Goal: Transaction & Acquisition: Purchase product/service

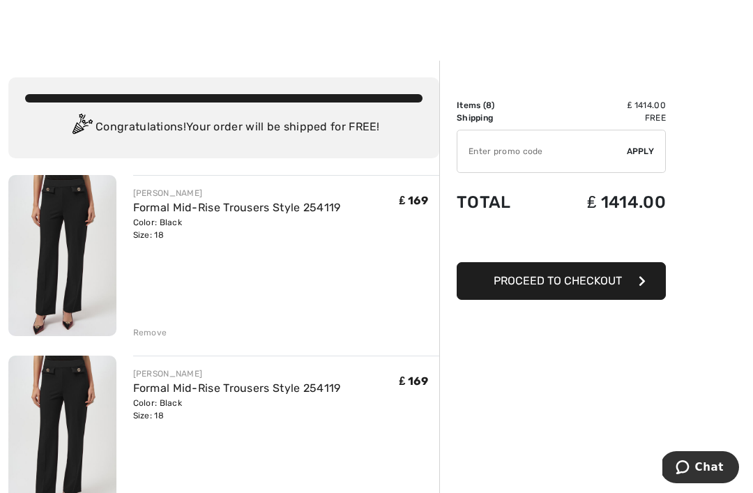
scroll to position [12, 0]
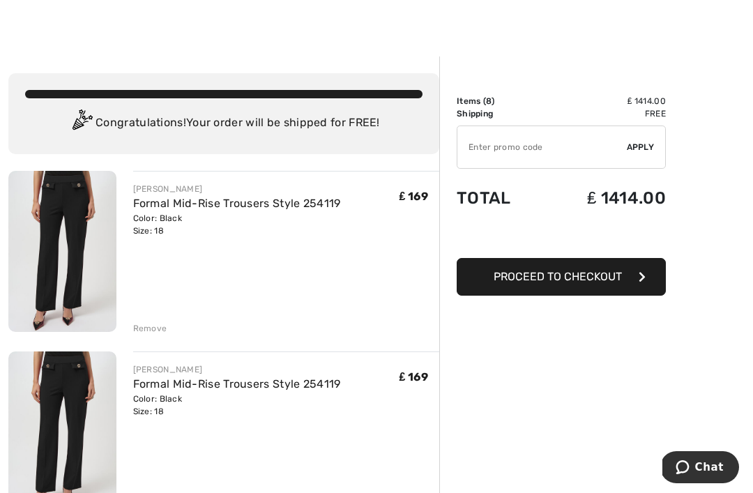
click at [151, 331] on div "Remove" at bounding box center [150, 328] width 34 height 13
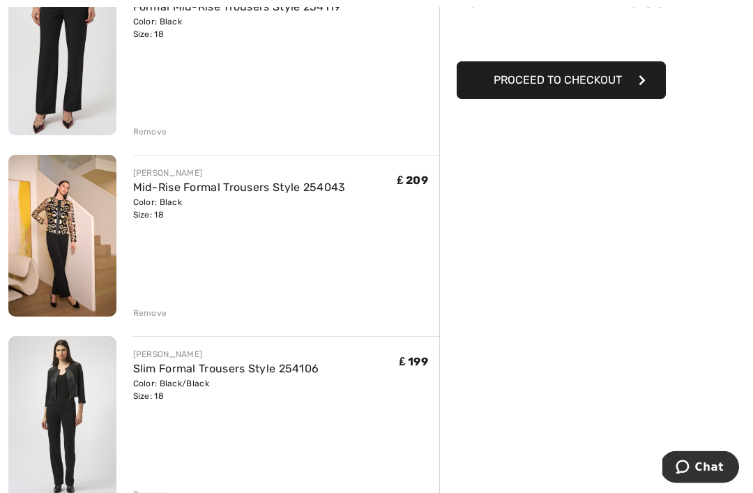
scroll to position [209, 0]
click at [40, 246] on img at bounding box center [62, 235] width 108 height 162
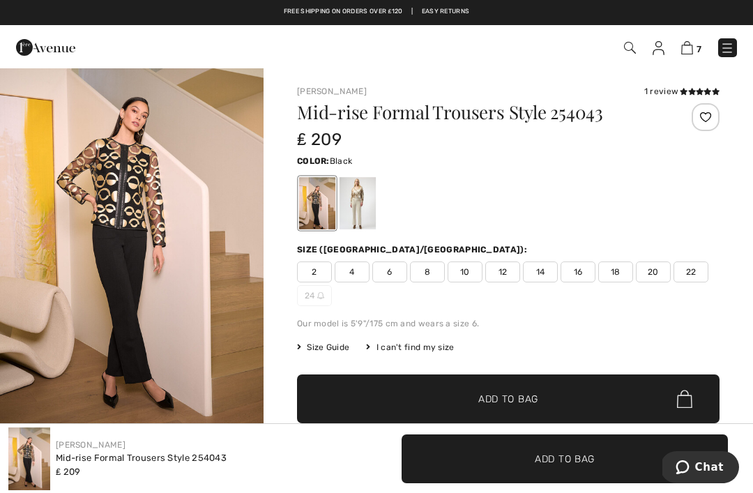
scroll to position [33, 0]
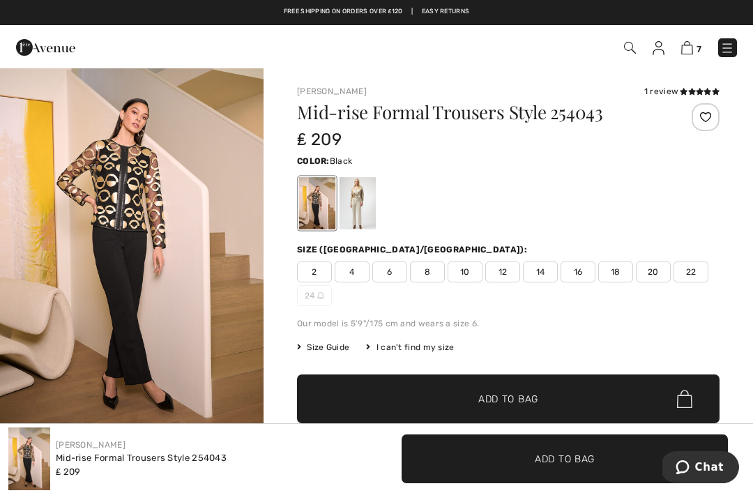
click at [121, 254] on img "1 / 6" at bounding box center [132, 234] width 264 height 396
click at [71, 177] on img "1 / 6" at bounding box center [132, 234] width 264 height 396
click at [617, 276] on span "18" at bounding box center [616, 272] width 35 height 21
click at [590, 389] on span "✔ Added to Bag Add to Bag" at bounding box center [508, 399] width 423 height 49
click at [690, 49] on img at bounding box center [686, 47] width 12 height 13
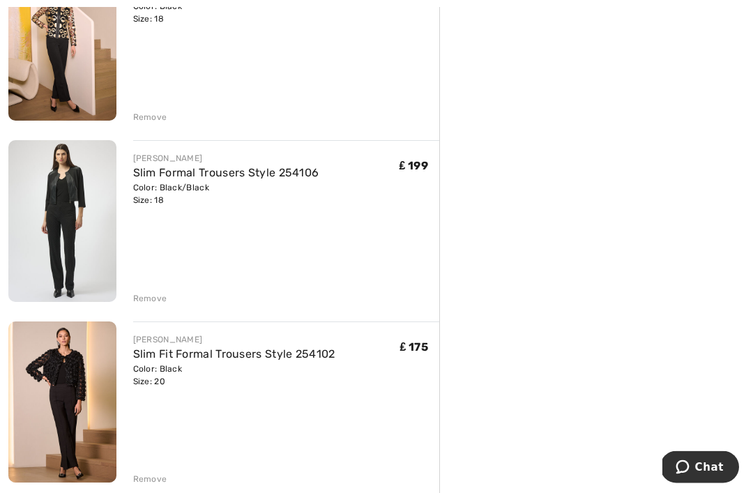
scroll to position [405, 0]
click at [45, 343] on img at bounding box center [62, 403] width 108 height 162
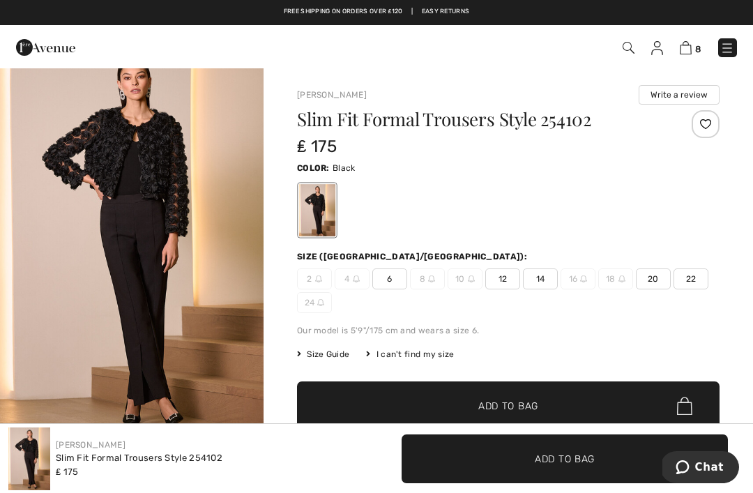
scroll to position [26, 0]
click at [101, 278] on img "1 / 6" at bounding box center [132, 241] width 264 height 396
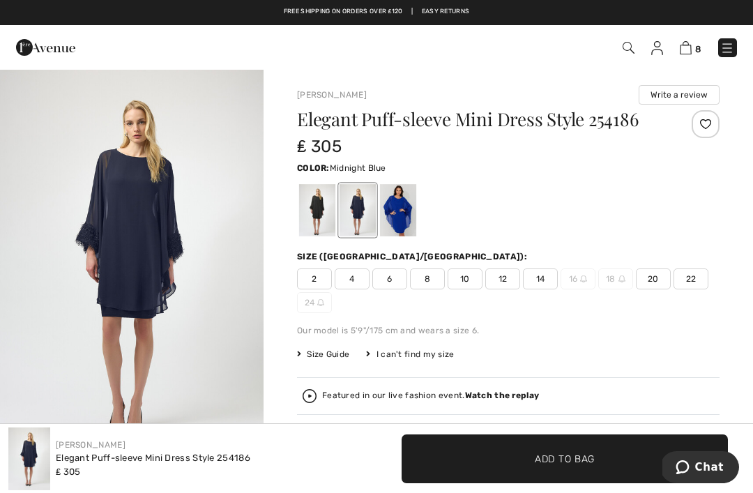
click at [223, 254] on img "1 / 2" at bounding box center [132, 265] width 264 height 395
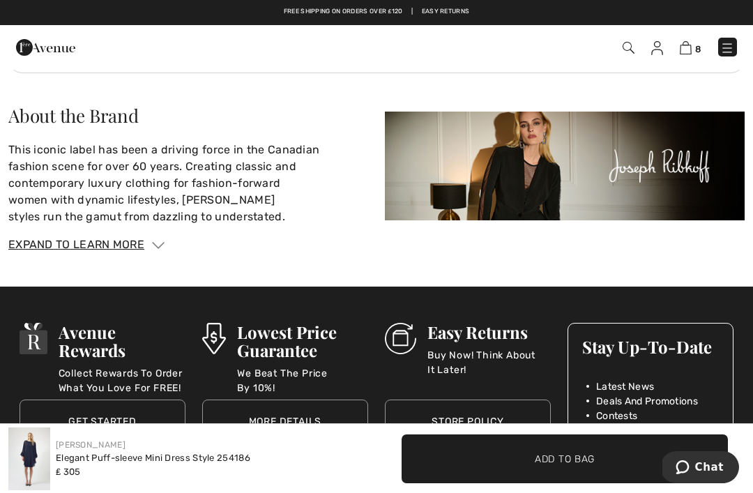
scroll to position [1976, 0]
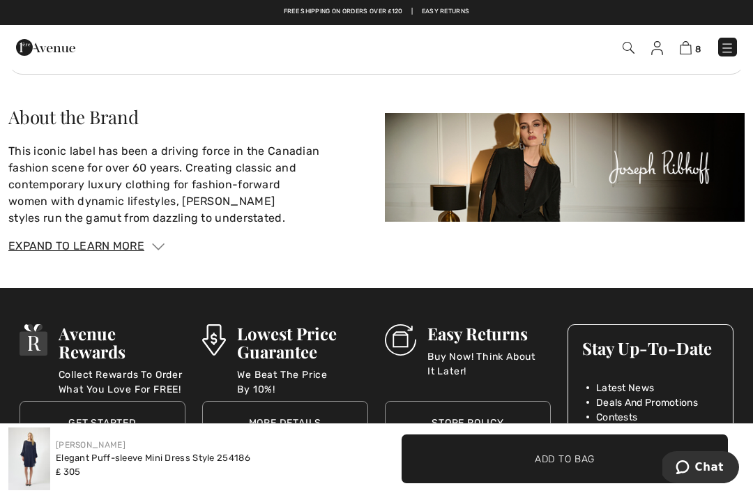
click at [279, 324] on h3 "Lowest Price Guarantee" at bounding box center [302, 342] width 131 height 36
click at [684, 54] on img at bounding box center [686, 47] width 12 height 13
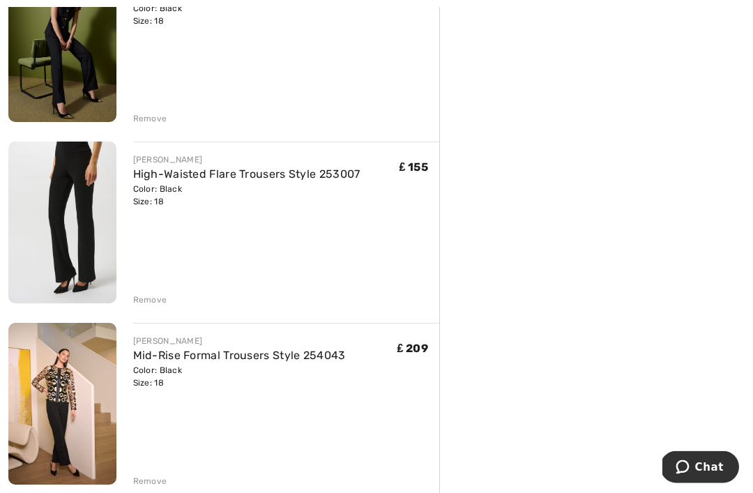
scroll to position [1127, 0]
click at [46, 409] on img at bounding box center [62, 404] width 108 height 162
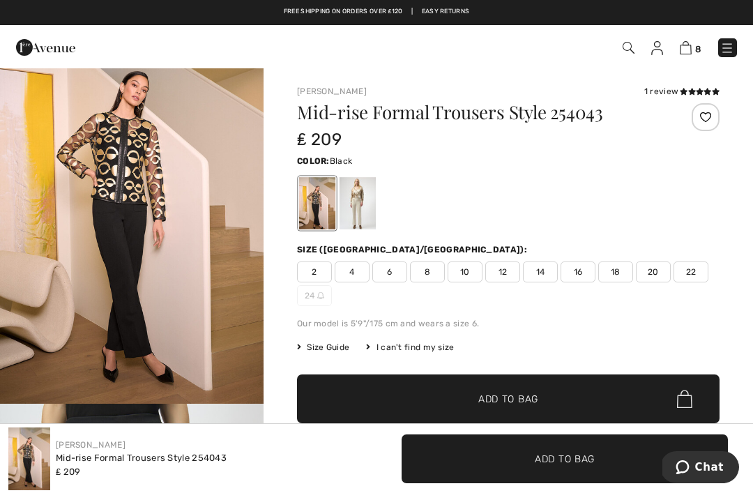
scroll to position [85, 0]
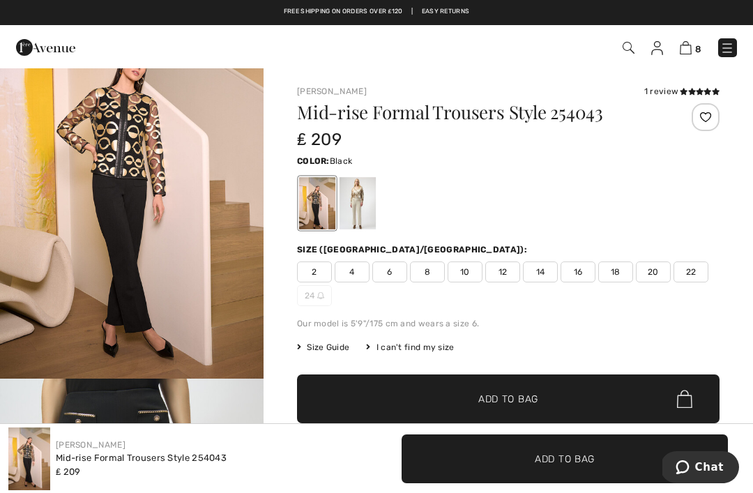
click at [128, 204] on img "1 / 6" at bounding box center [132, 181] width 264 height 396
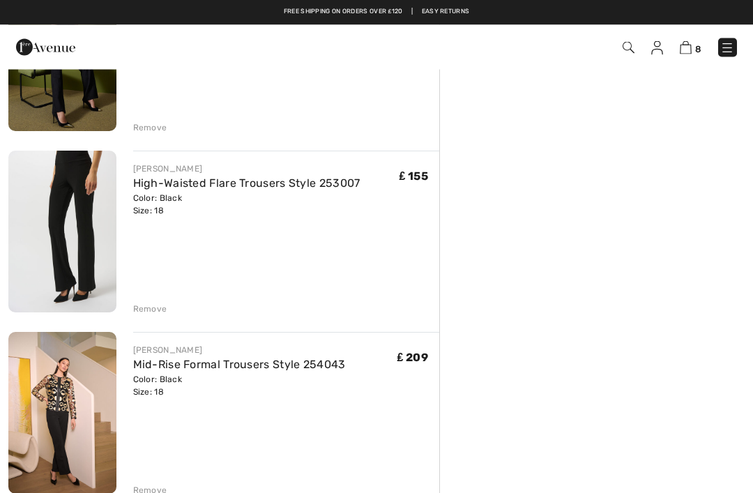
scroll to position [1111, 0]
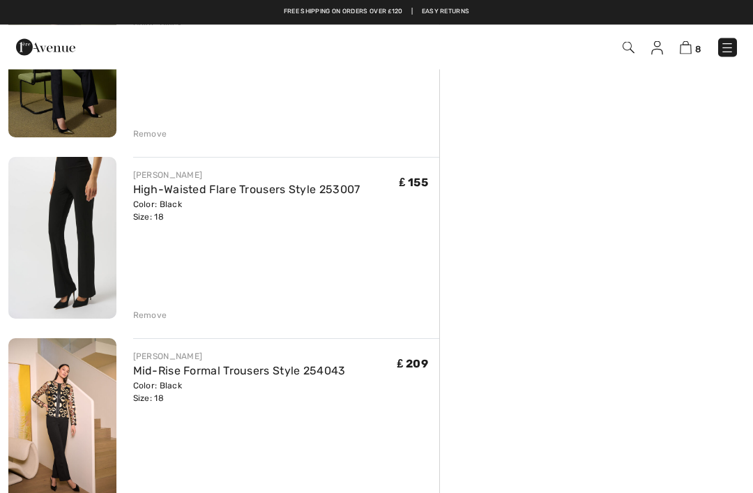
click at [70, 261] on img at bounding box center [62, 238] width 108 height 161
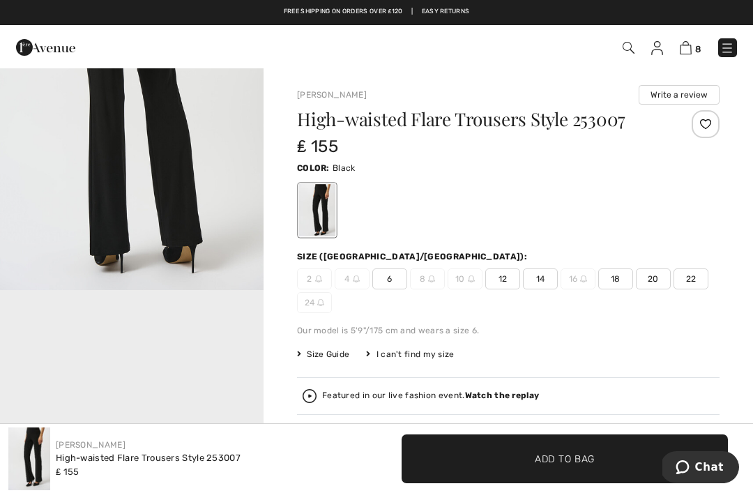
scroll to position [568, 0]
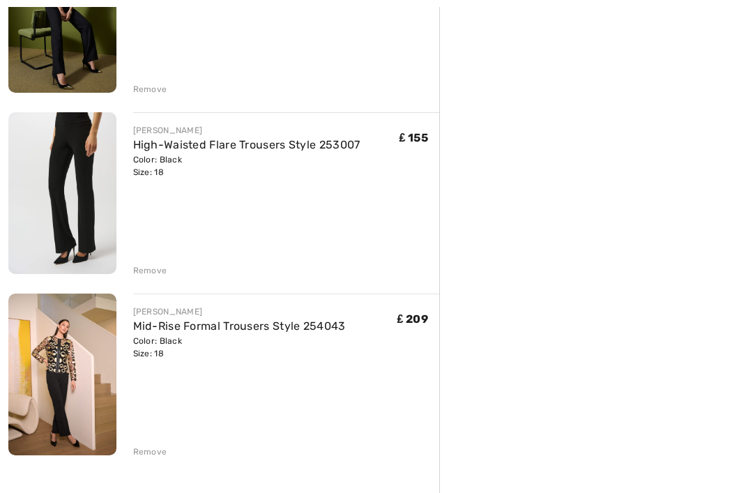
click at [142, 443] on div "Remove" at bounding box center [286, 450] width 307 height 15
click at [147, 449] on div "Remove" at bounding box center [150, 452] width 34 height 13
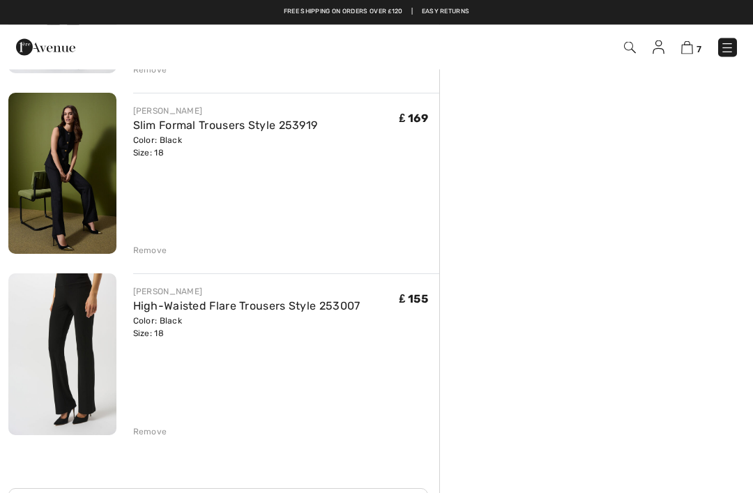
scroll to position [995, 0]
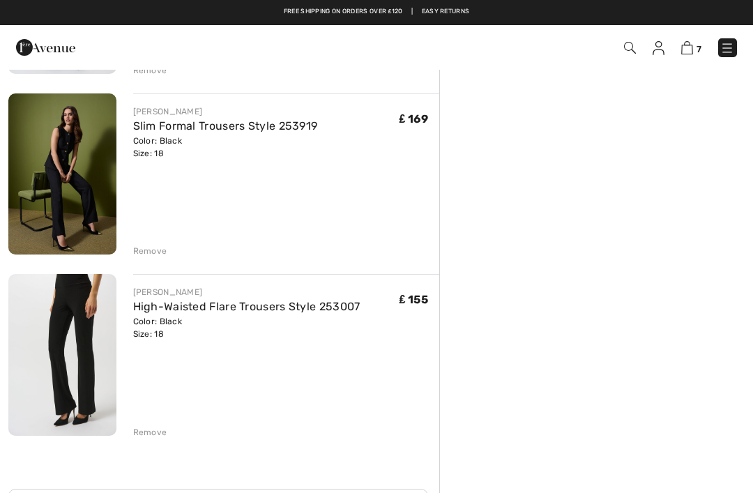
click at [161, 144] on div "Color: Black Size: 18" at bounding box center [225, 147] width 185 height 25
click at [155, 119] on link "Slim Formal Trousers Style 253919" at bounding box center [225, 125] width 185 height 13
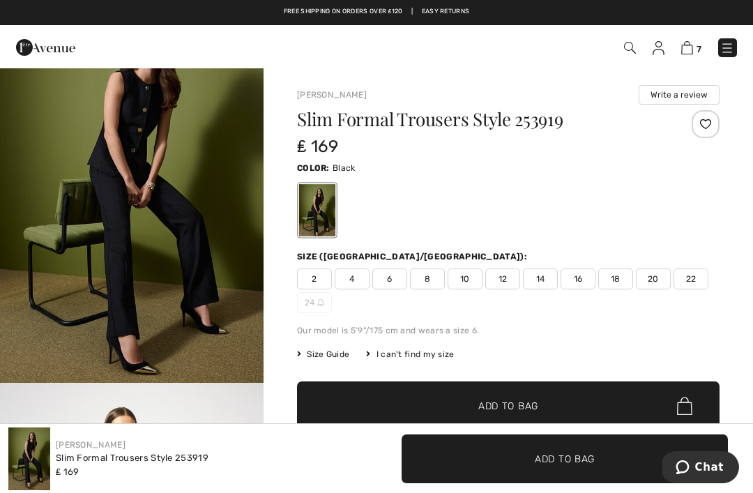
scroll to position [82, 0]
click at [80, 264] on img "1 / 5" at bounding box center [132, 185] width 264 height 396
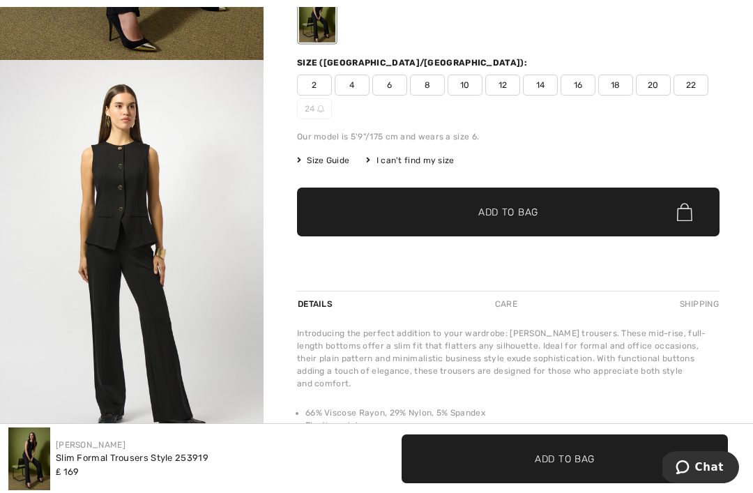
scroll to position [197, 0]
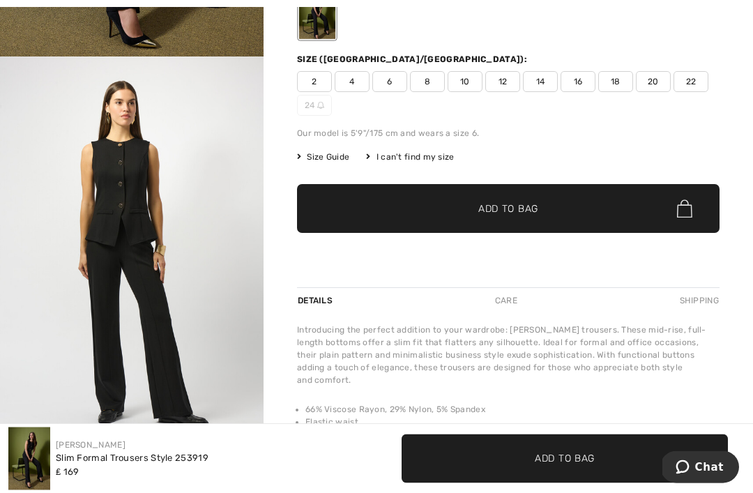
click at [505, 243] on div "Slim Formal Trousers Style 253919 ₤ 169 Color: Black Size (CA/US): 2 4 6 8 10 1…" at bounding box center [508, 100] width 423 height 375
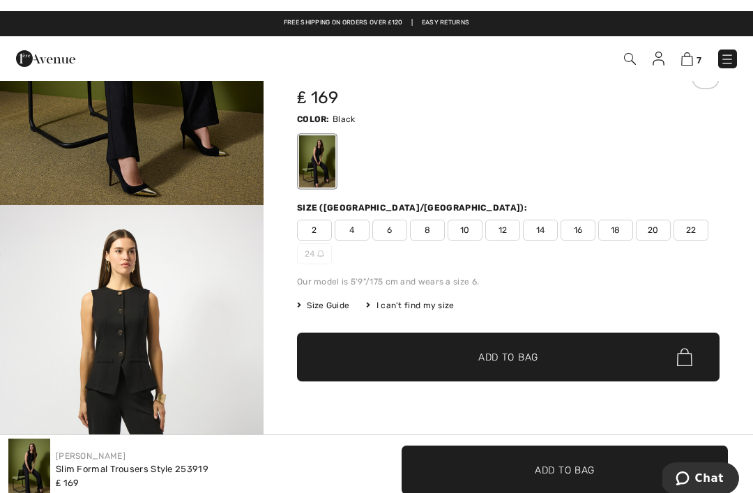
scroll to position [0, 0]
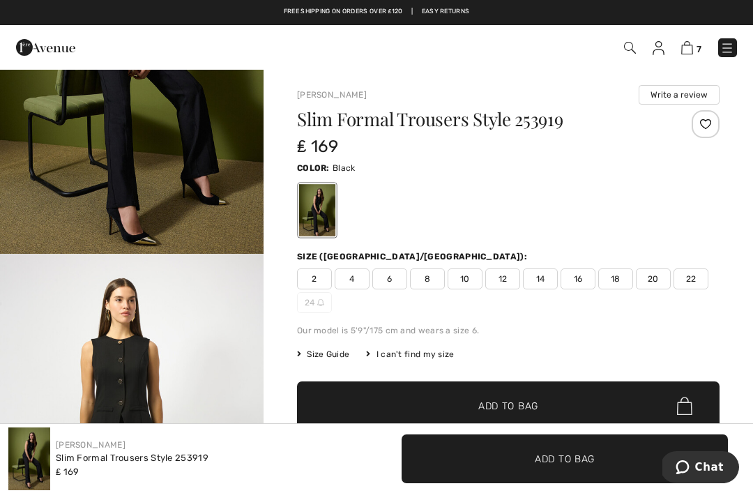
click at [693, 53] on img at bounding box center [688, 47] width 12 height 13
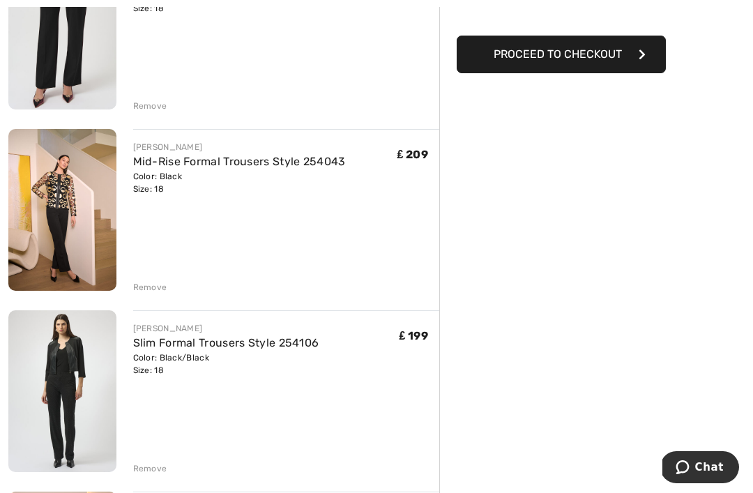
scroll to position [237, 0]
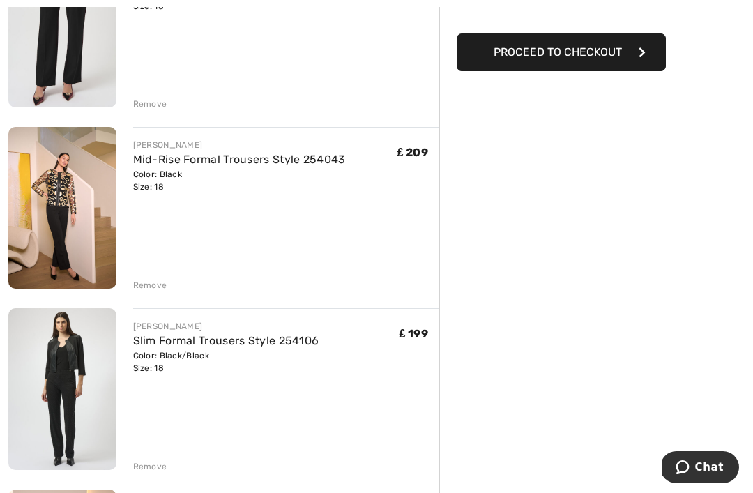
click at [155, 282] on div "Remove" at bounding box center [150, 285] width 34 height 13
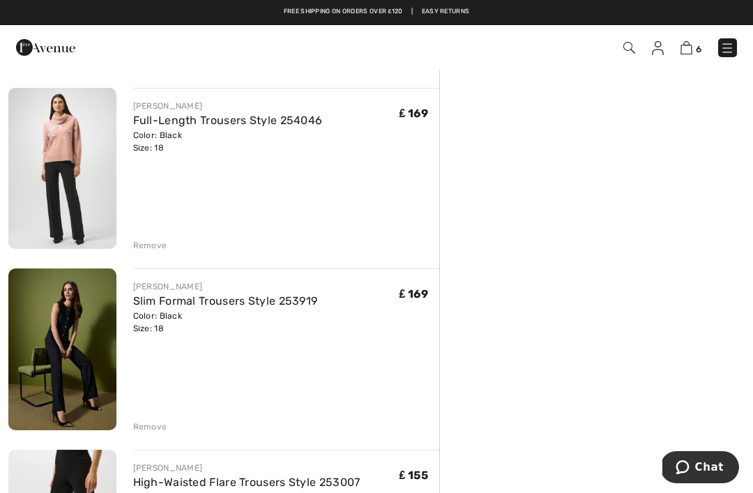
scroll to position [636, 0]
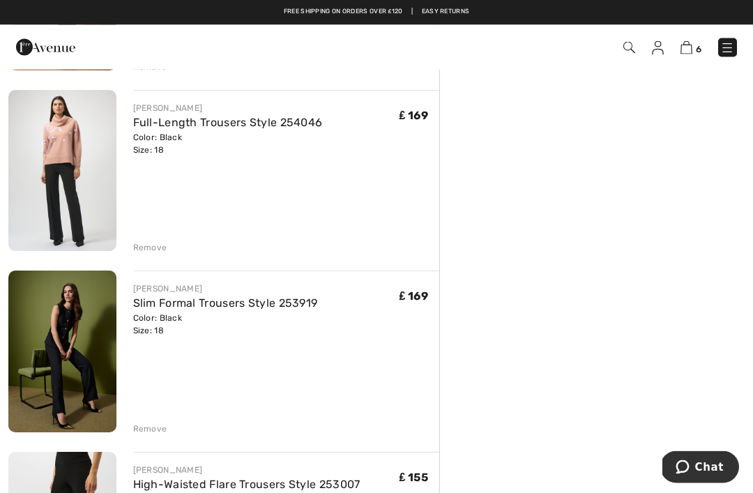
click at [155, 244] on div "Remove" at bounding box center [150, 248] width 34 height 13
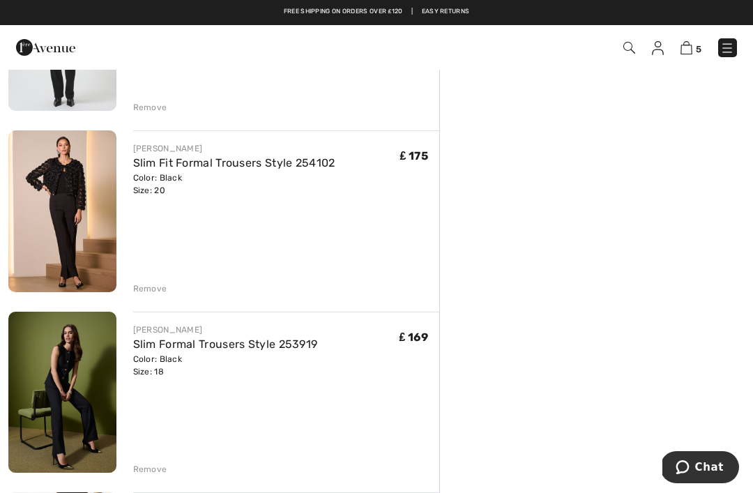
scroll to position [414, 0]
click at [152, 289] on div "Remove" at bounding box center [150, 289] width 34 height 13
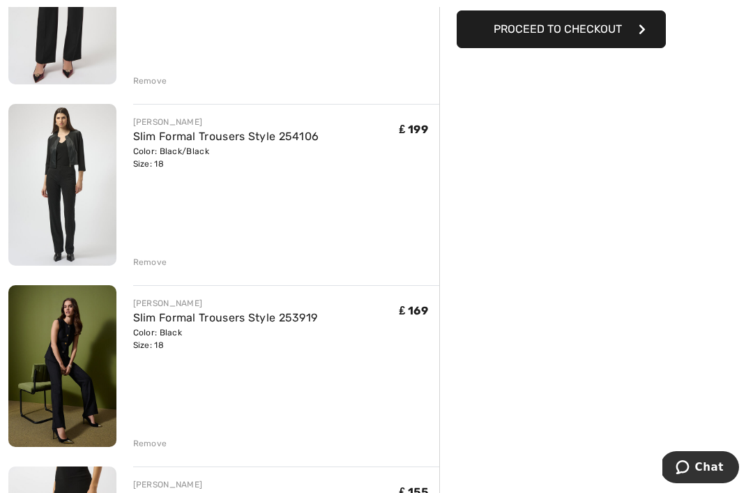
scroll to position [260, 0]
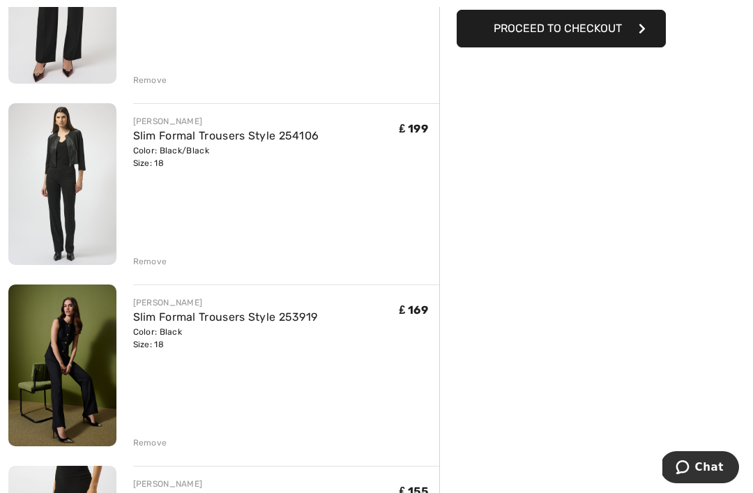
click at [170, 140] on link "Slim Formal Trousers Style 254106" at bounding box center [226, 135] width 186 height 13
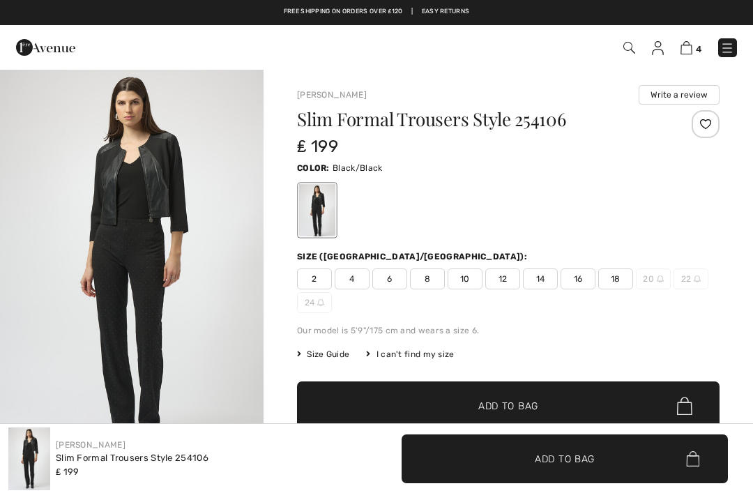
checkbox input "true"
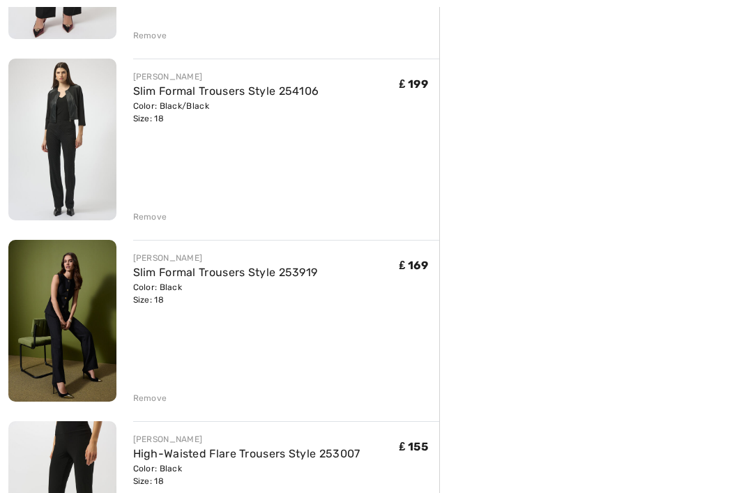
click at [153, 211] on div "Remove" at bounding box center [150, 217] width 34 height 13
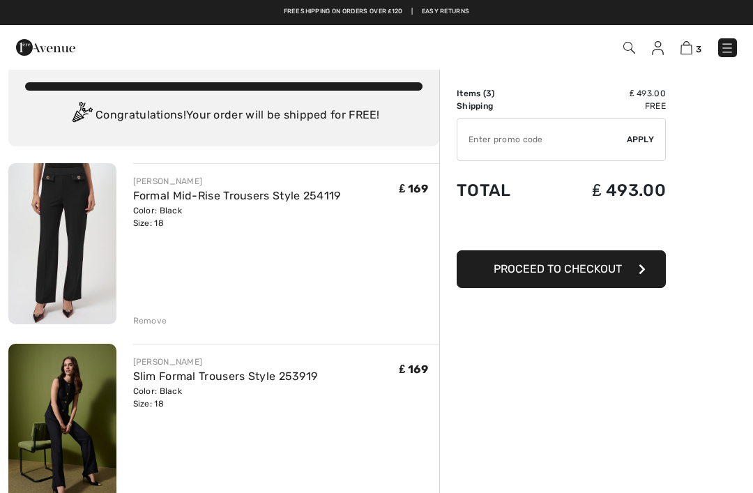
scroll to position [18, 0]
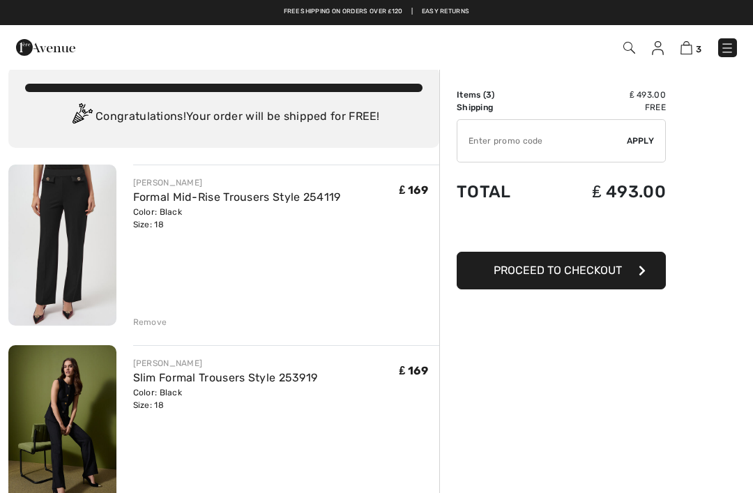
click at [50, 220] on img at bounding box center [62, 245] width 108 height 161
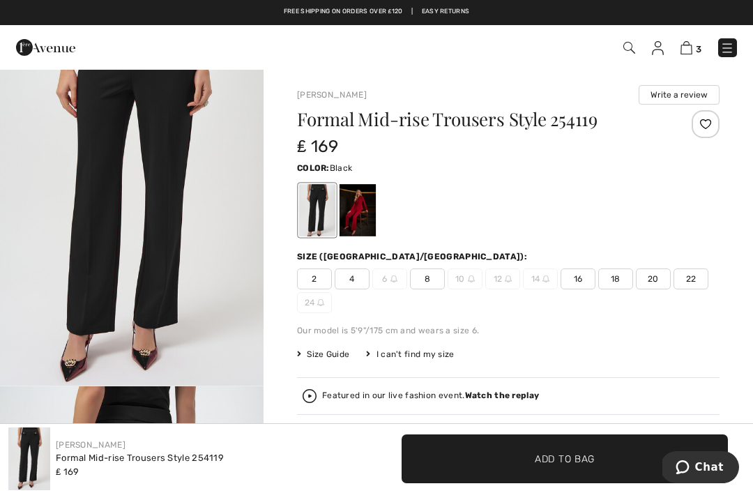
click at [687, 54] on img at bounding box center [687, 47] width 12 height 13
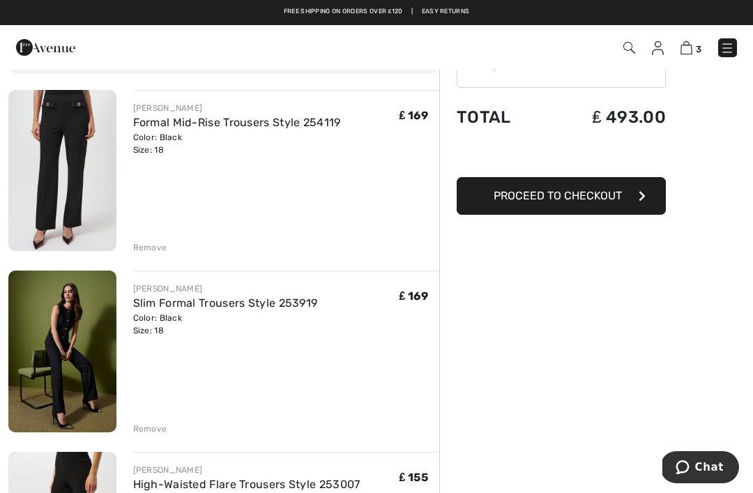
scroll to position [92, 0]
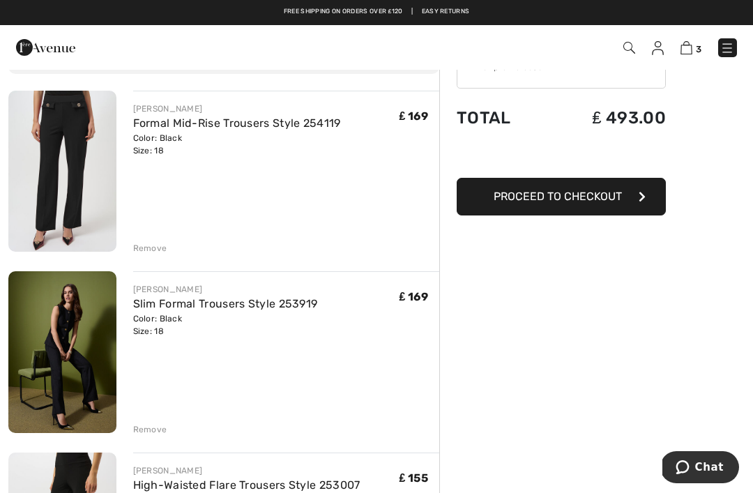
click at [147, 250] on div "Remove" at bounding box center [150, 248] width 34 height 13
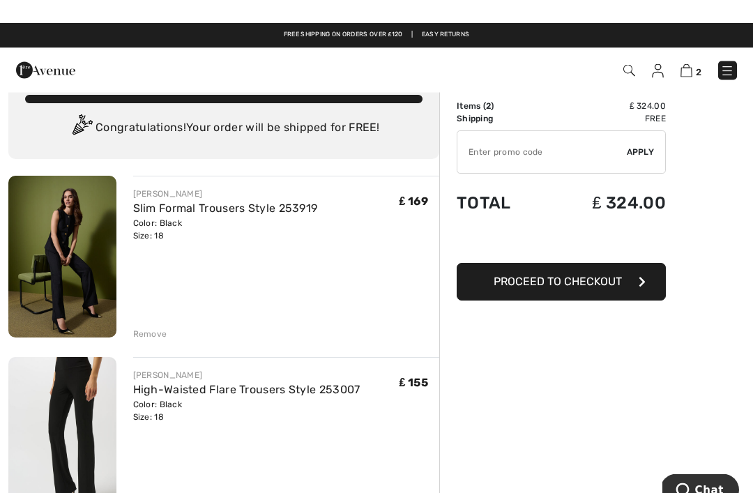
scroll to position [0, 0]
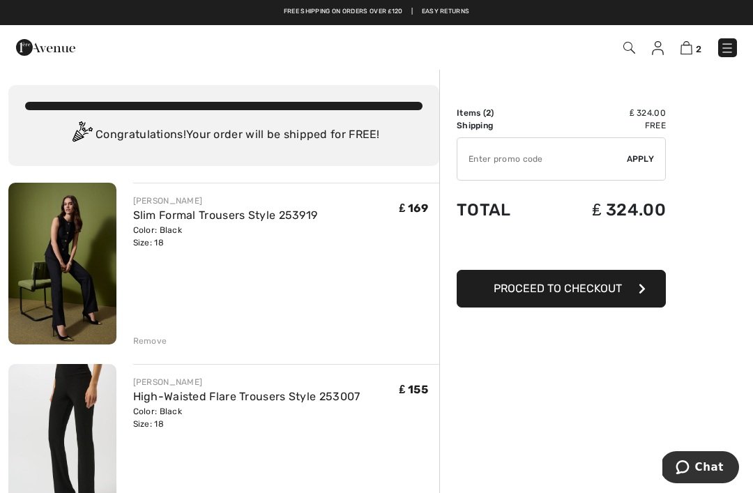
click at [632, 47] on img at bounding box center [630, 48] width 12 height 12
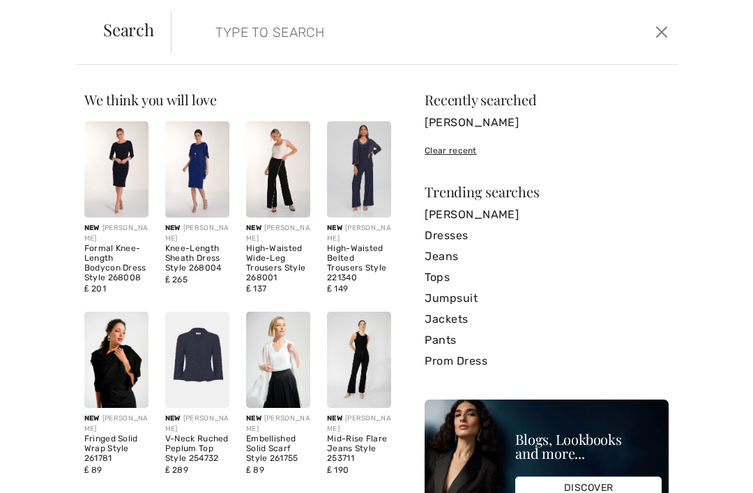
click at [232, 36] on input "search" at bounding box center [373, 32] width 336 height 42
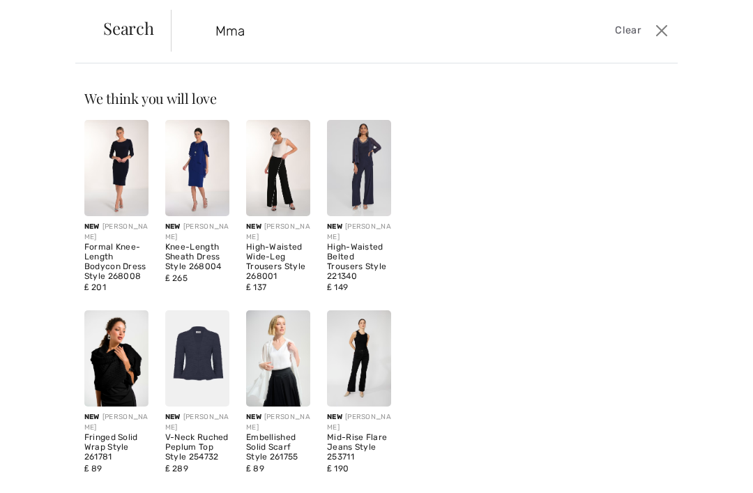
scroll to position [2, 0]
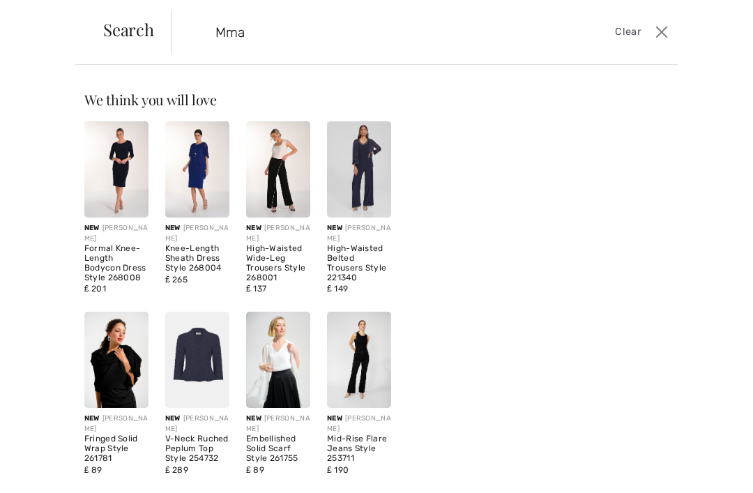
click at [254, 38] on input "Mma" at bounding box center [373, 32] width 336 height 42
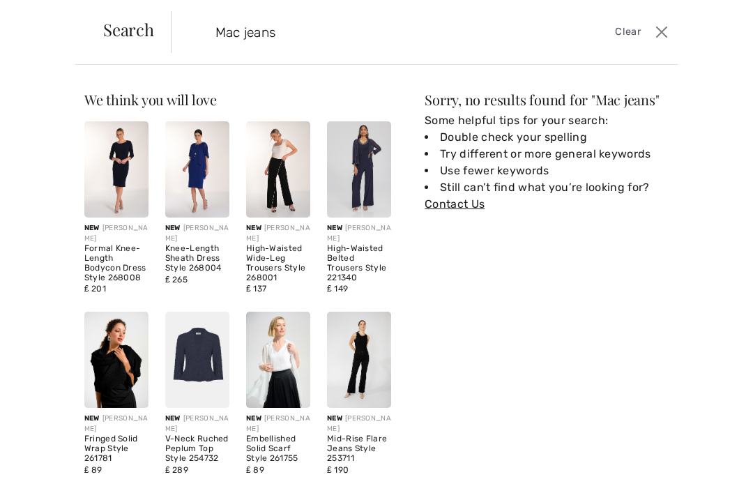
type input "Mac jeans"
click at [670, 33] on button "Close" at bounding box center [662, 32] width 20 height 22
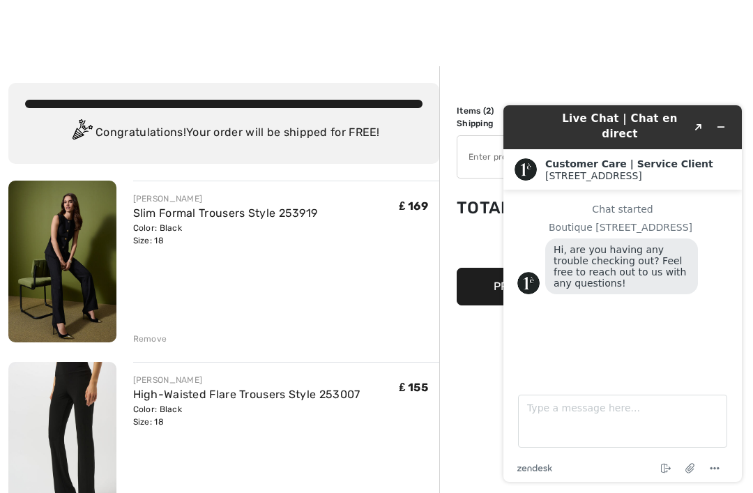
scroll to position [0, 0]
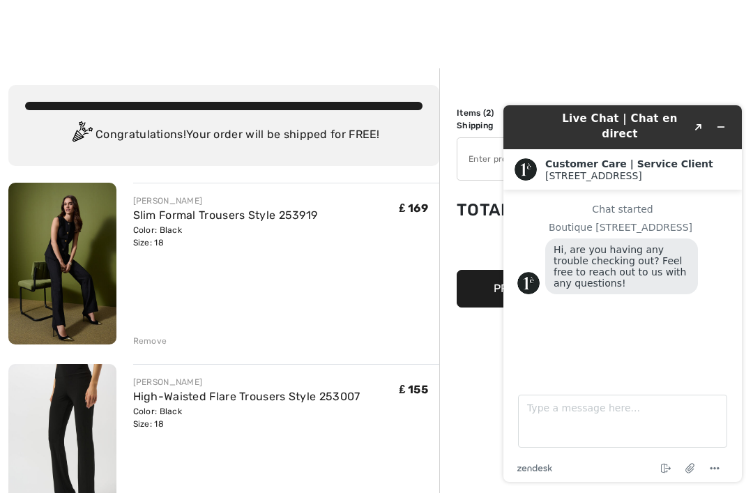
click at [412, 303] on div "JOSEPH RIBKOFF Slim Formal Trousers Style 253919 Color: Black Size: 18 Final Sa…" at bounding box center [286, 265] width 307 height 165
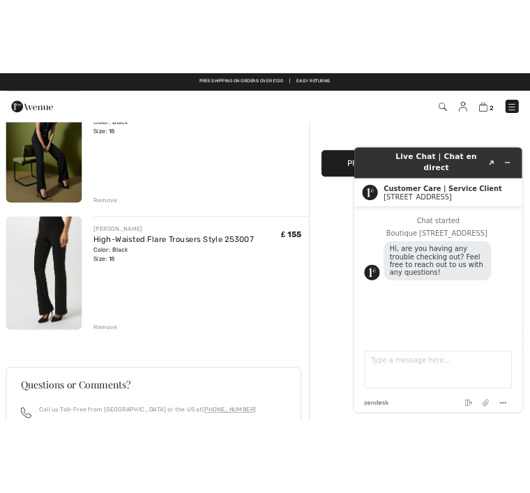
scroll to position [277, 0]
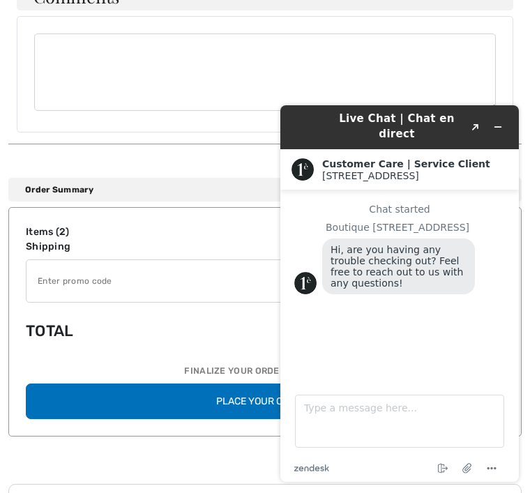
scroll to position [1480, 0]
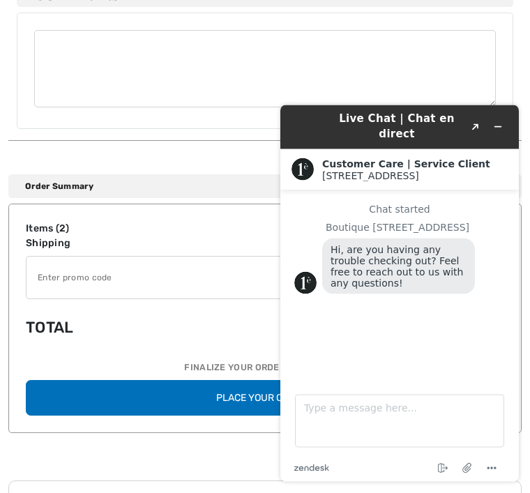
click at [246, 390] on button "Place Your Order" at bounding box center [265, 399] width 479 height 36
